Goal: Book appointment/travel/reservation

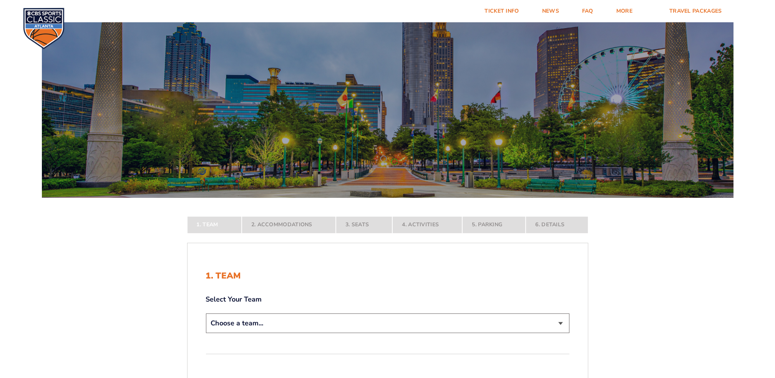
click at [560, 324] on select "Choose a team... [US_STATE] Wildcats [US_STATE] State Buckeyes [US_STATE] Tar H…" at bounding box center [388, 324] width 364 height 20
select select "12956"
click at [206, 333] on select "Choose a team... [US_STATE] Wildcats [US_STATE] State Buckeyes [US_STATE] Tar H…" at bounding box center [388, 324] width 364 height 20
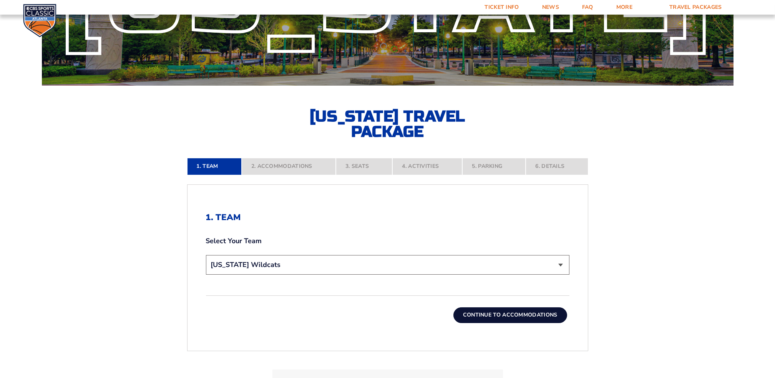
scroll to position [115, 0]
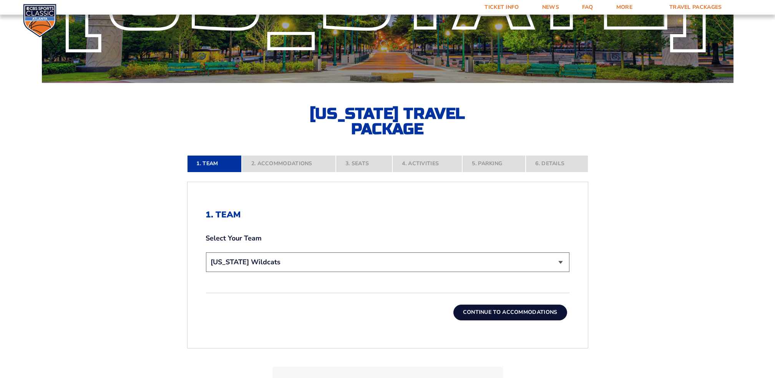
click at [515, 314] on button "Continue To Accommodations" at bounding box center [510, 312] width 114 height 15
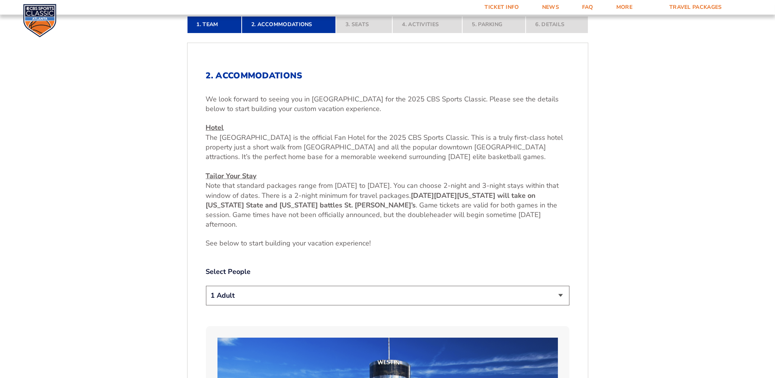
scroll to position [281, 0]
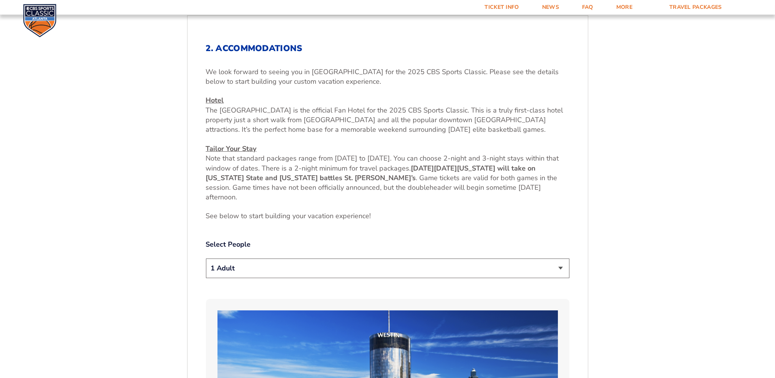
click at [562, 267] on select "1 Adult 2 Adults 3 Adults 4 Adults 2 Adults + 1 Child 2 Adults + 2 Children 2 A…" at bounding box center [388, 269] width 364 height 20
select select "2 Adults"
click at [206, 259] on select "1 Adult 2 Adults 3 Adults 4 Adults 2 Adults + 1 Child 2 Adults + 2 Children 2 A…" at bounding box center [388, 269] width 364 height 20
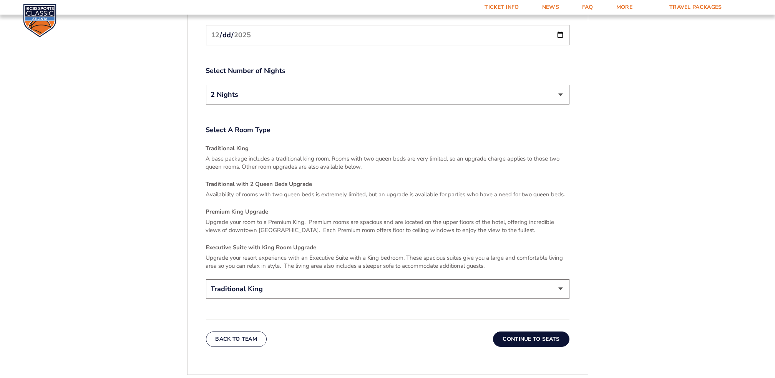
scroll to position [1063, 0]
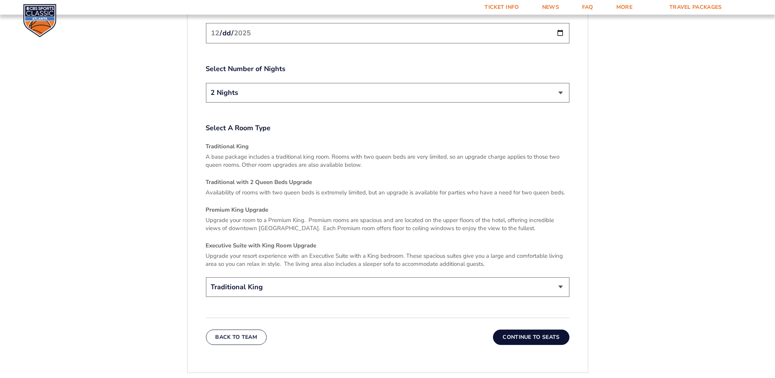
click at [535, 330] on button "Continue To Seats" at bounding box center [531, 337] width 76 height 15
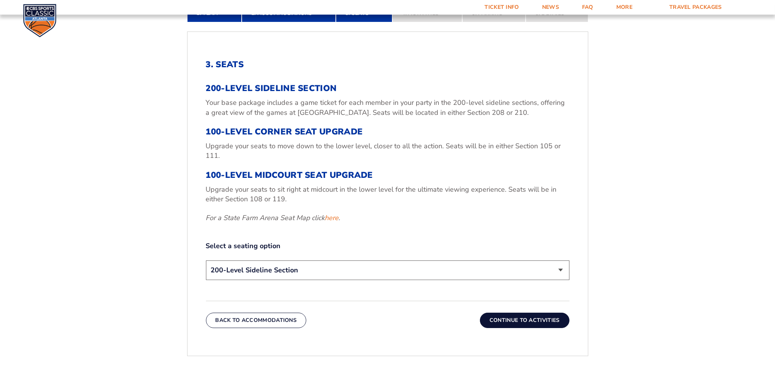
scroll to position [268, 0]
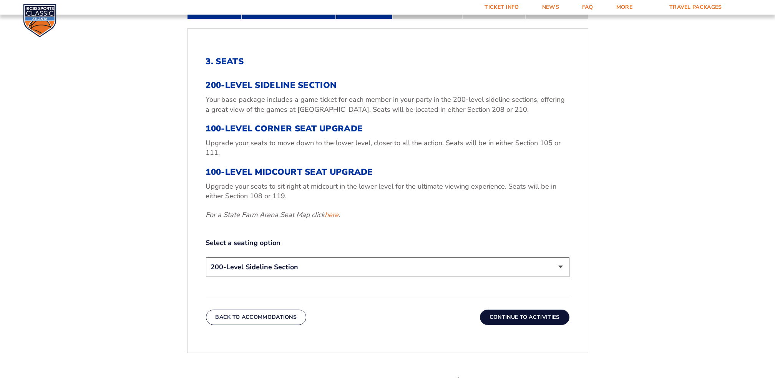
click at [525, 314] on button "Continue To Activities" at bounding box center [525, 317] width 90 height 15
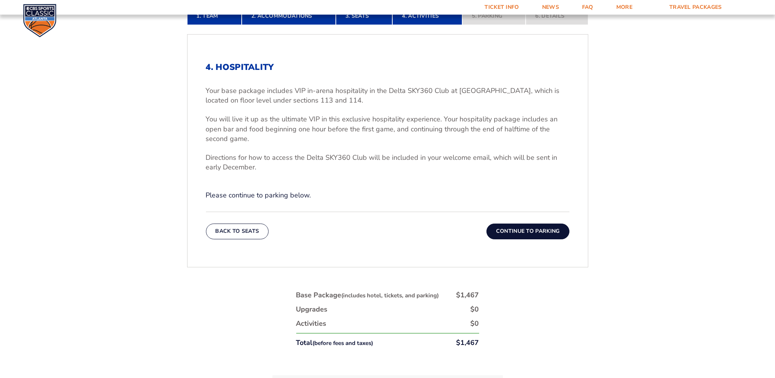
scroll to position [269, 0]
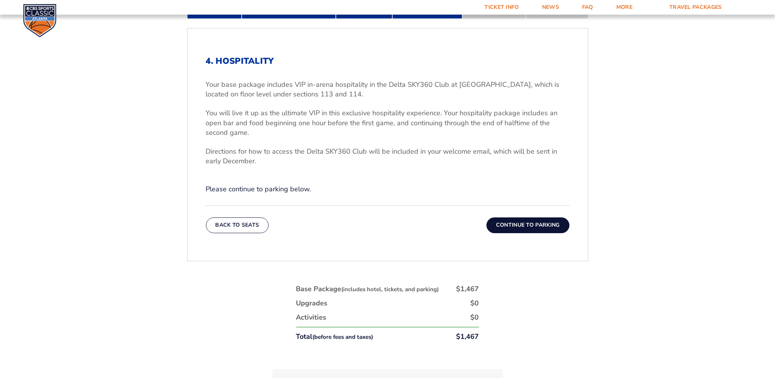
click at [532, 226] on button "Continue To Parking" at bounding box center [528, 225] width 83 height 15
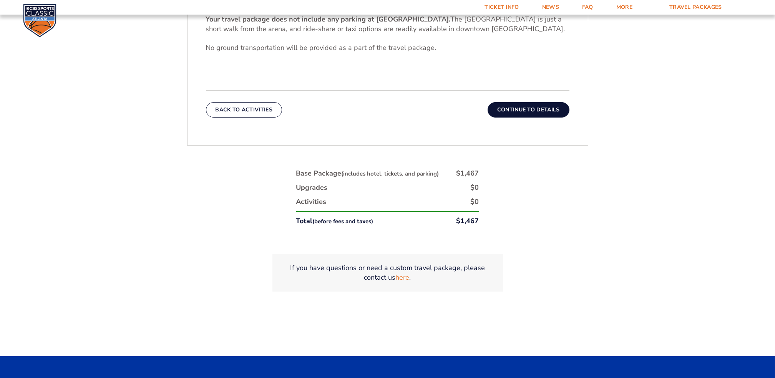
scroll to position [333, 0]
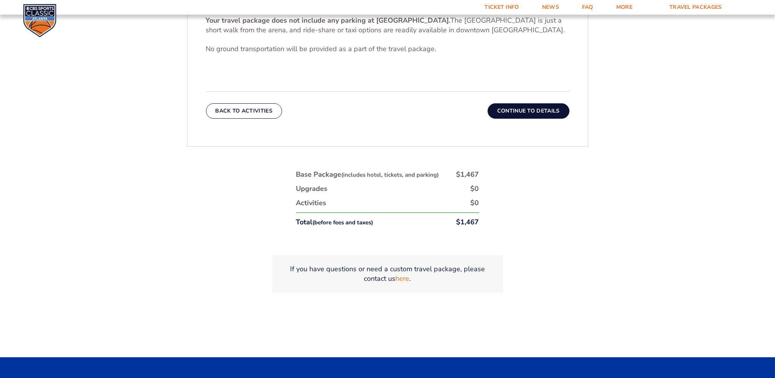
click at [523, 111] on button "Continue To Details" at bounding box center [529, 110] width 82 height 15
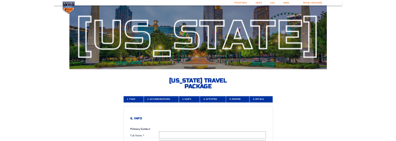
scroll to position [0, 0]
